Goal: Navigation & Orientation: Find specific page/section

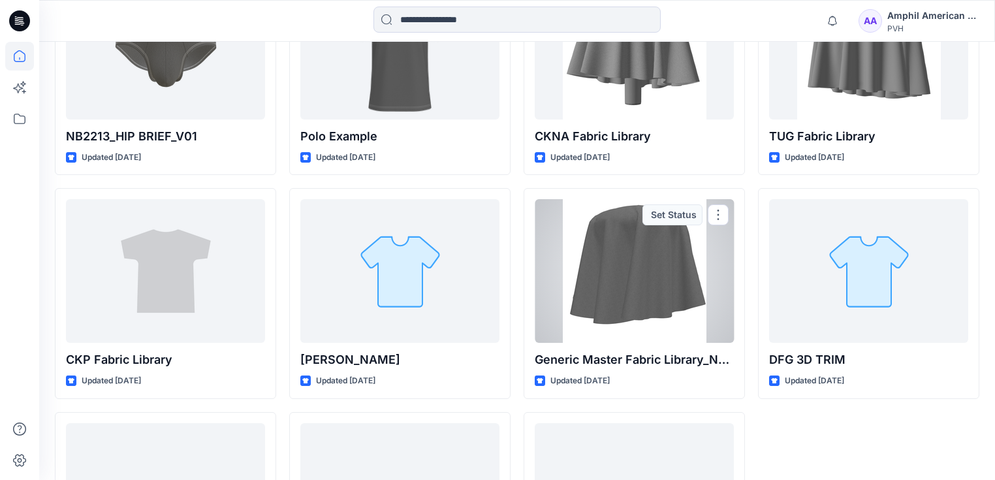
scroll to position [5513, 0]
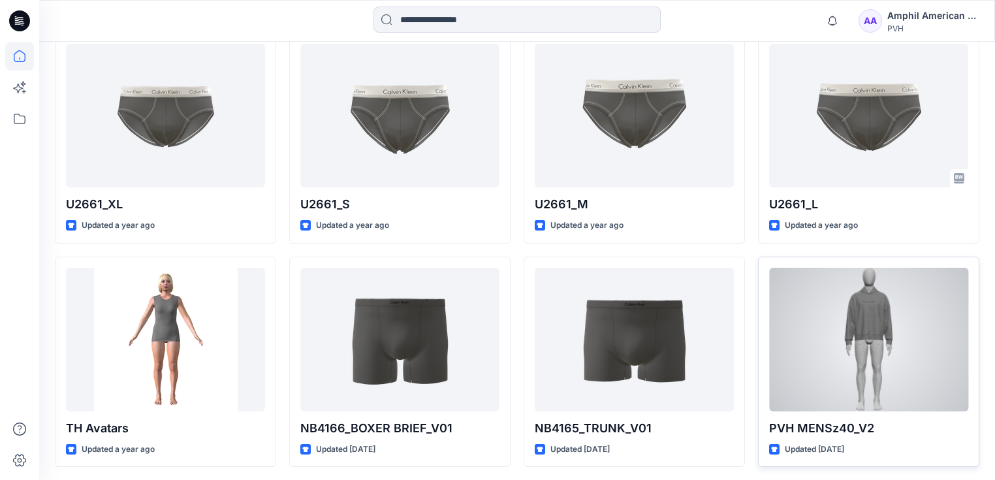
scroll to position [2850, 0]
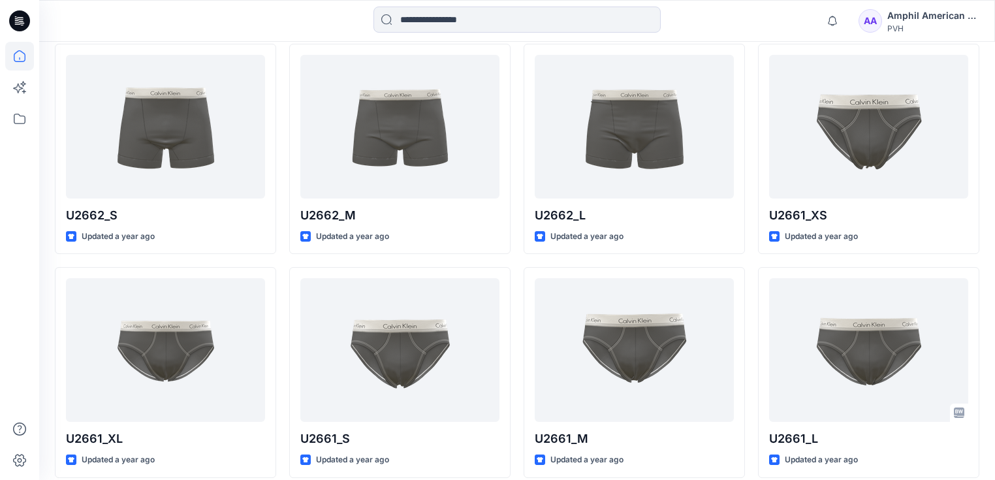
click at [872, 23] on div "AA" at bounding box center [869, 20] width 23 height 23
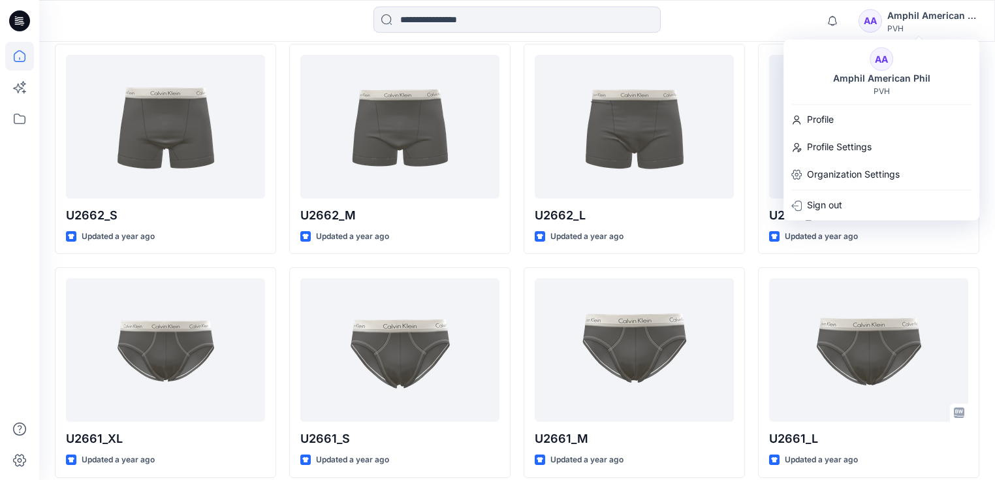
click at [933, 18] on div "Amphil American Phil" at bounding box center [932, 16] width 91 height 16
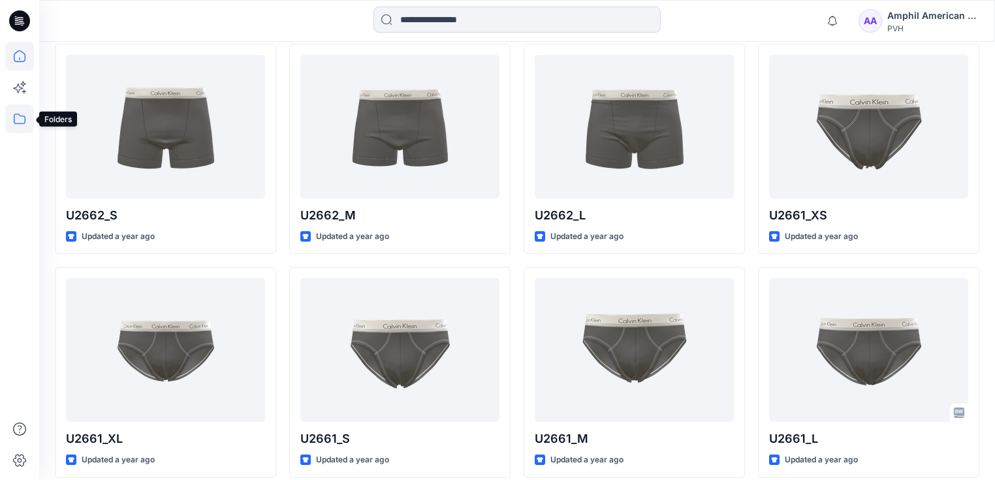
click at [20, 113] on icon at bounding box center [19, 118] width 29 height 29
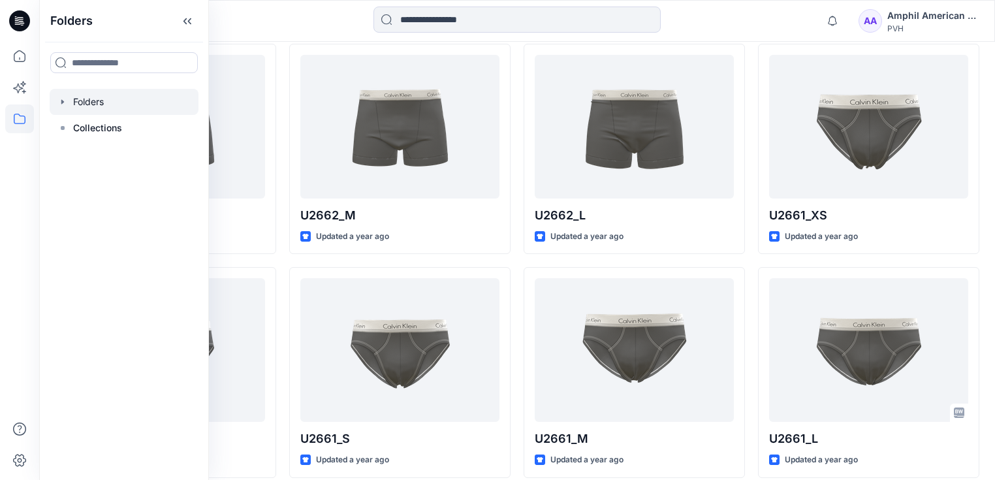
click at [110, 107] on div at bounding box center [124, 102] width 149 height 26
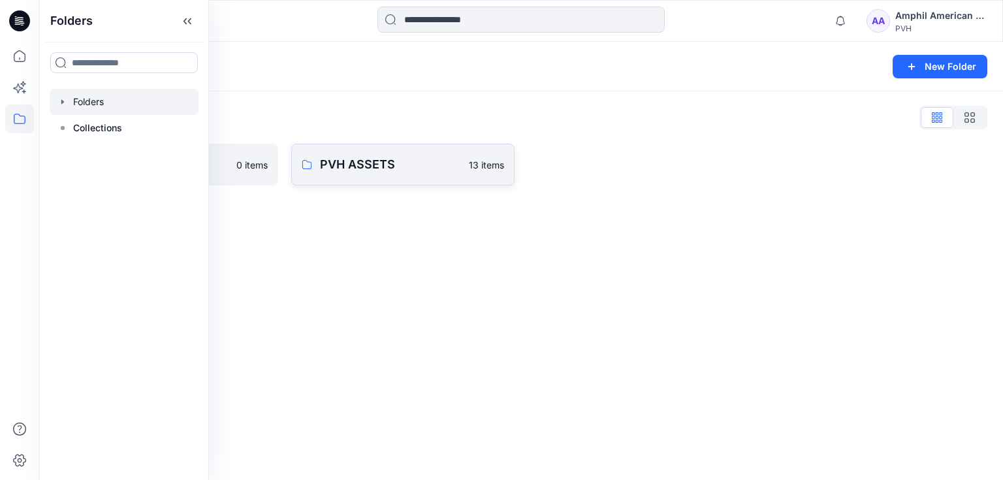
click at [350, 165] on p "PVH ASSETS" at bounding box center [390, 164] width 141 height 18
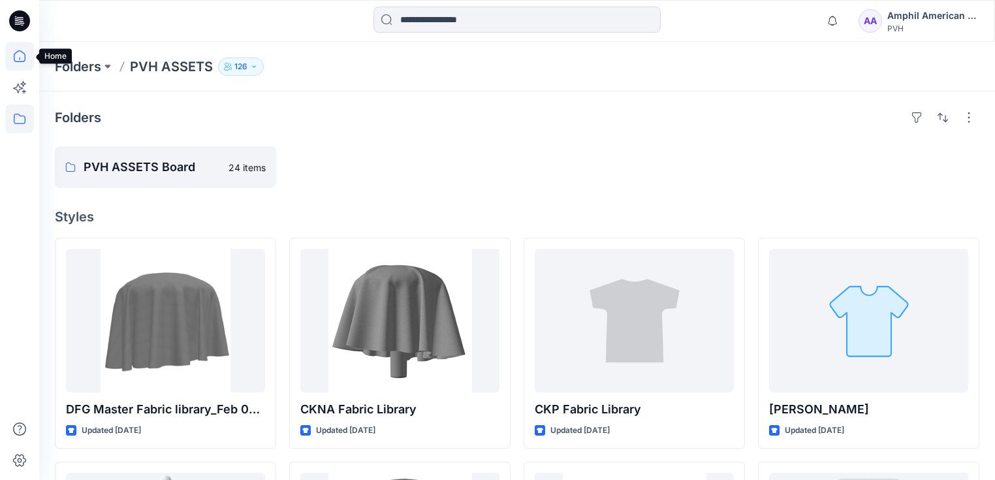
click at [13, 59] on icon at bounding box center [19, 56] width 29 height 29
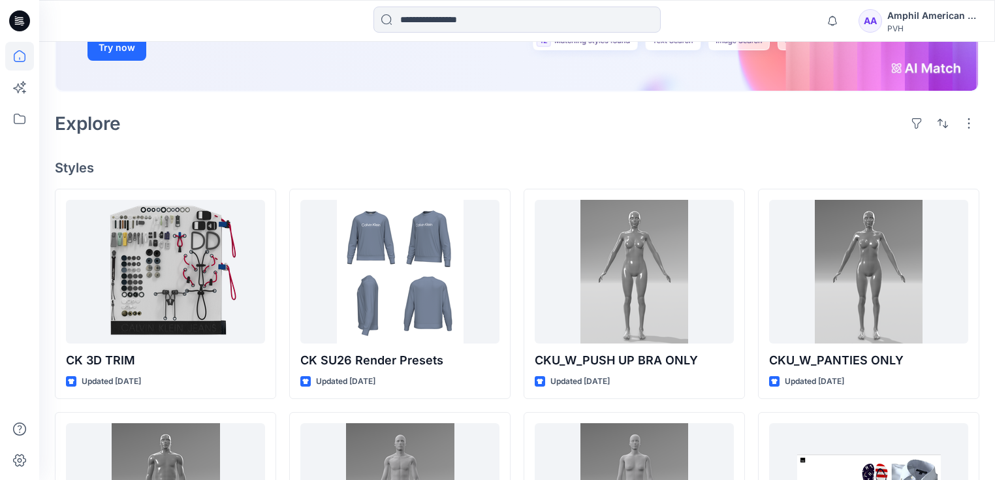
scroll to position [261, 0]
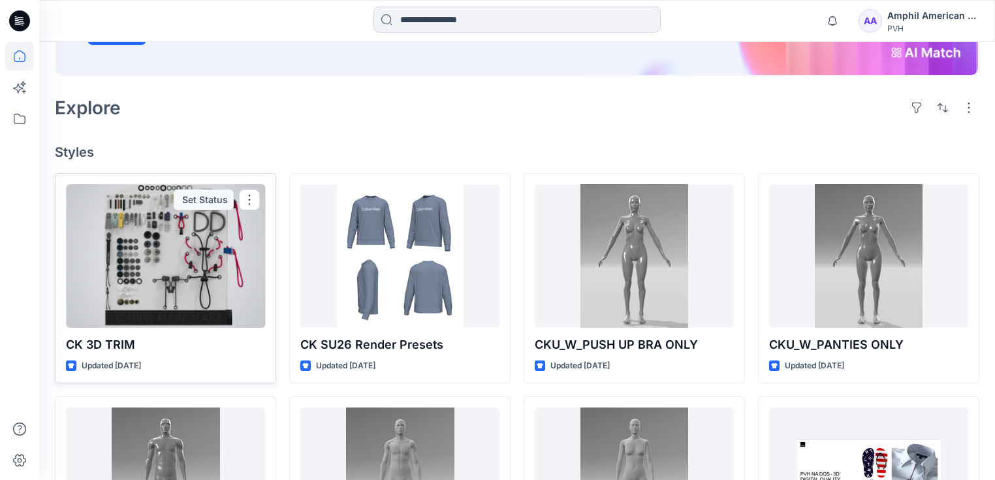
click at [202, 219] on div at bounding box center [165, 256] width 199 height 144
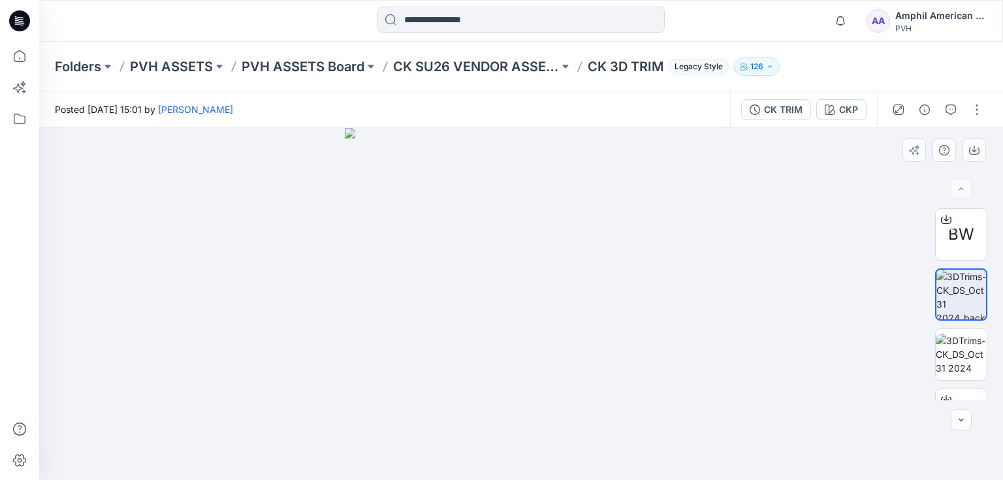
click at [760, 258] on div at bounding box center [520, 304] width 963 height 352
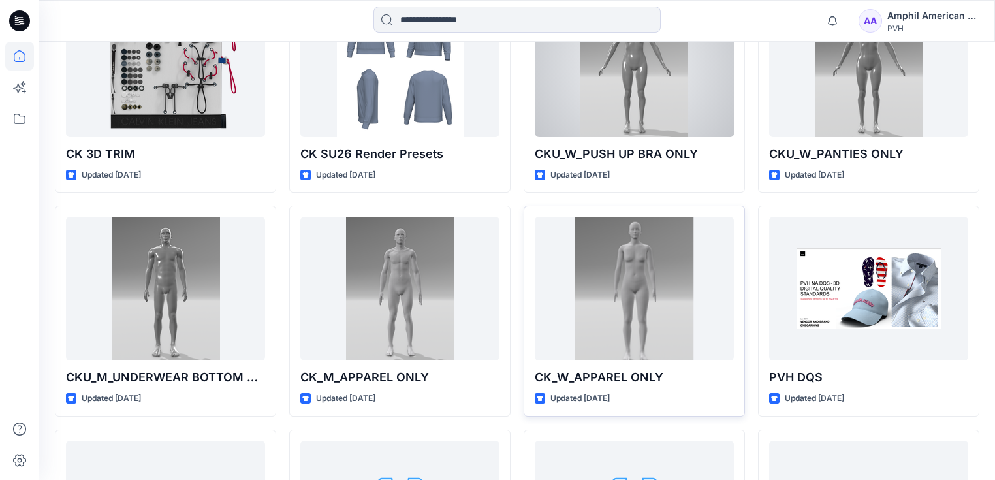
scroll to position [470, 0]
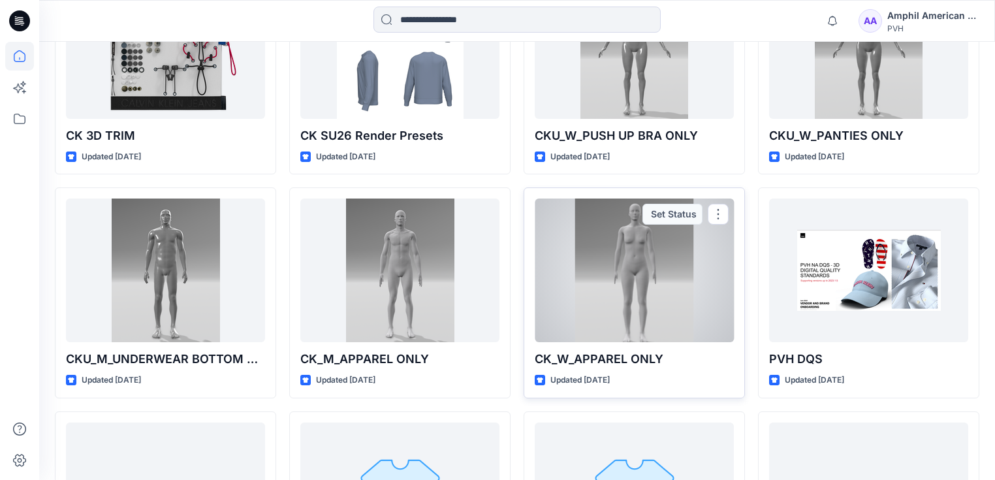
click at [613, 245] on div at bounding box center [634, 270] width 199 height 144
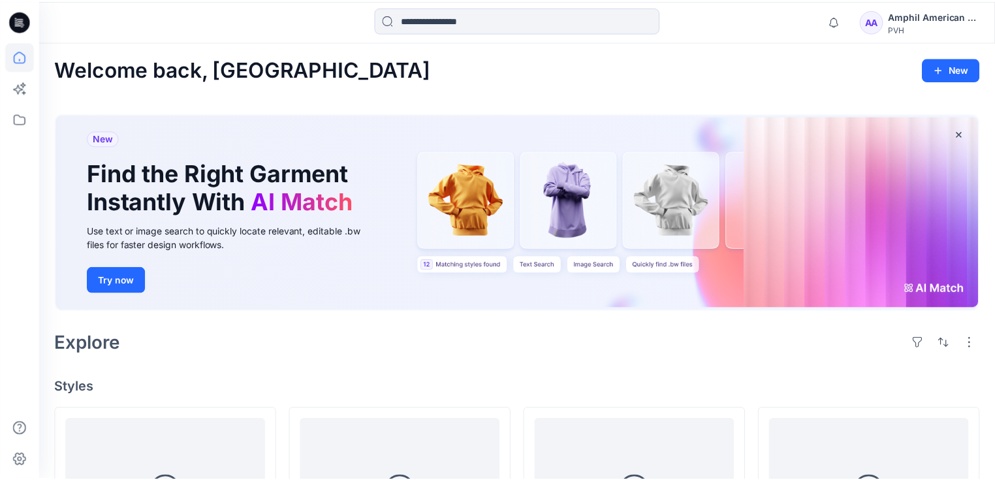
scroll to position [470, 0]
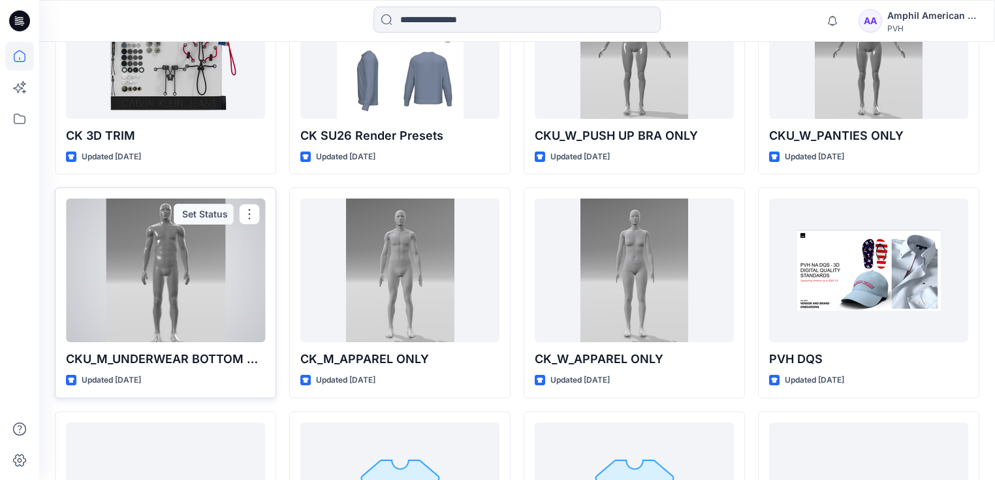
click at [170, 255] on div at bounding box center [165, 270] width 199 height 144
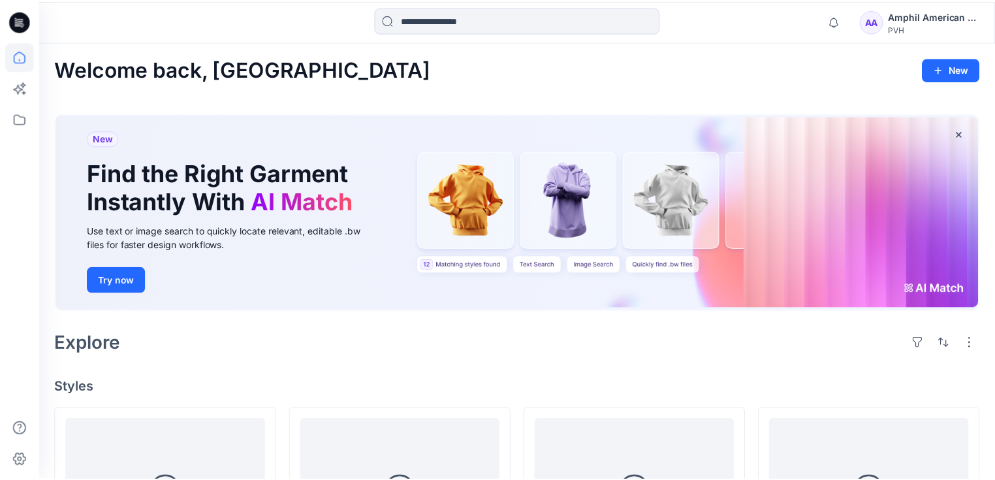
scroll to position [470, 0]
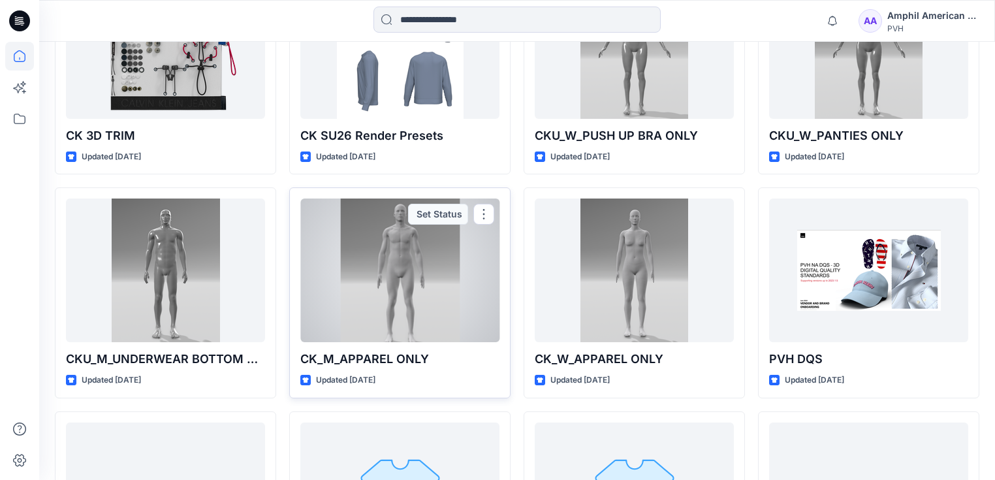
click at [414, 232] on div at bounding box center [399, 270] width 199 height 144
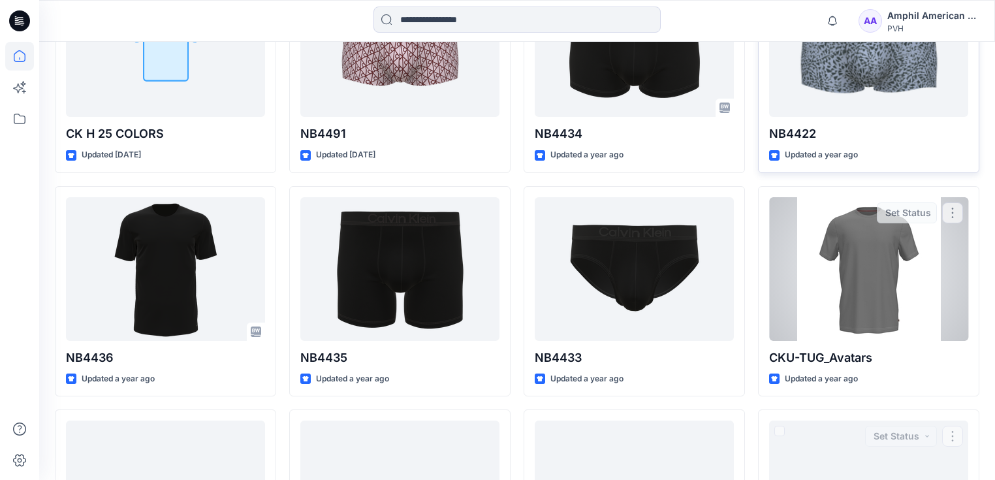
scroll to position [2036, 0]
